Goal: Book appointment/travel/reservation

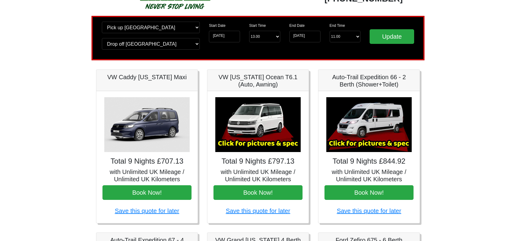
scroll to position [30, 0]
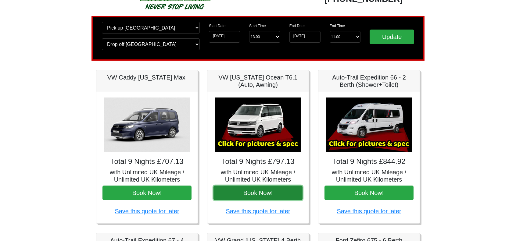
click at [270, 191] on button "Book Now!" at bounding box center [257, 193] width 89 height 15
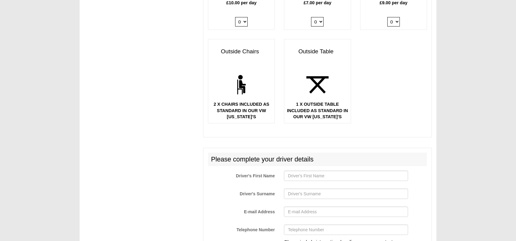
scroll to position [762, 0]
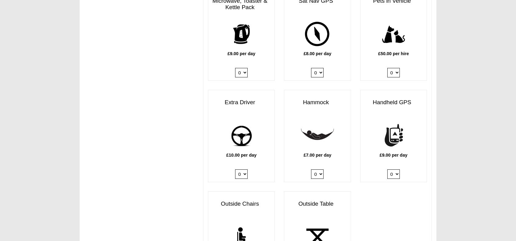
click at [244, 170] on select "0 1" at bounding box center [241, 174] width 13 height 9
select select "Extra Driver x QTY 1 @ 10.00 GBP per day."
click at [235, 170] on select "0 1" at bounding box center [241, 174] width 13 height 9
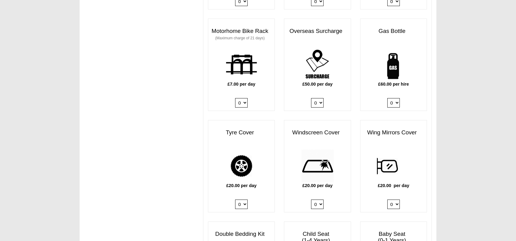
scroll to position [457, 0]
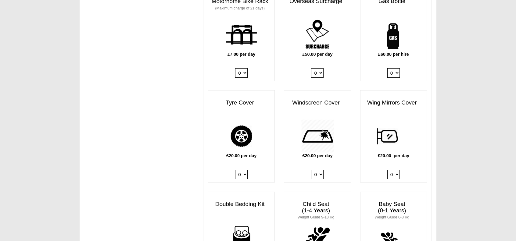
click at [395, 68] on select "0 1" at bounding box center [393, 72] width 13 height 9
select select "Gas Bottle x QTY 1 @ 60.00 GBP per hire."
click at [387, 68] on select "0 1" at bounding box center [393, 72] width 13 height 9
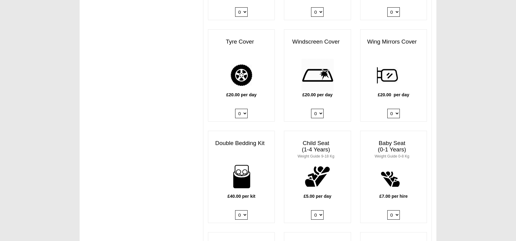
scroll to position [579, 0]
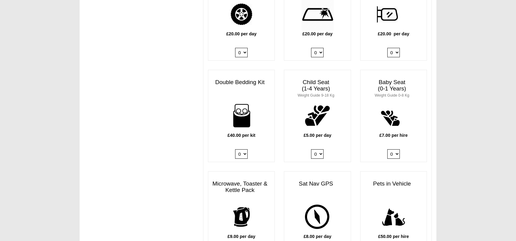
click at [244, 149] on select "0 1 2 3 4" at bounding box center [241, 153] width 13 height 9
click at [242, 151] on div "£40.00 per kit 0 1 2 3 4" at bounding box center [241, 130] width 66 height 63
click at [242, 149] on select "0 1 2 3 4" at bounding box center [241, 153] width 13 height 9
select select "Double Bedding Kit x QTY 1 @ 40.00 GBP per kit."
click at [235, 149] on select "0 1 2 3 4" at bounding box center [241, 153] width 13 height 9
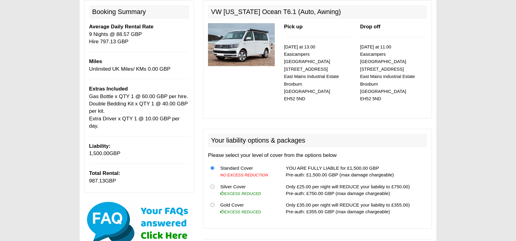
scroll to position [30, 0]
